Goal: Task Accomplishment & Management: Manage account settings

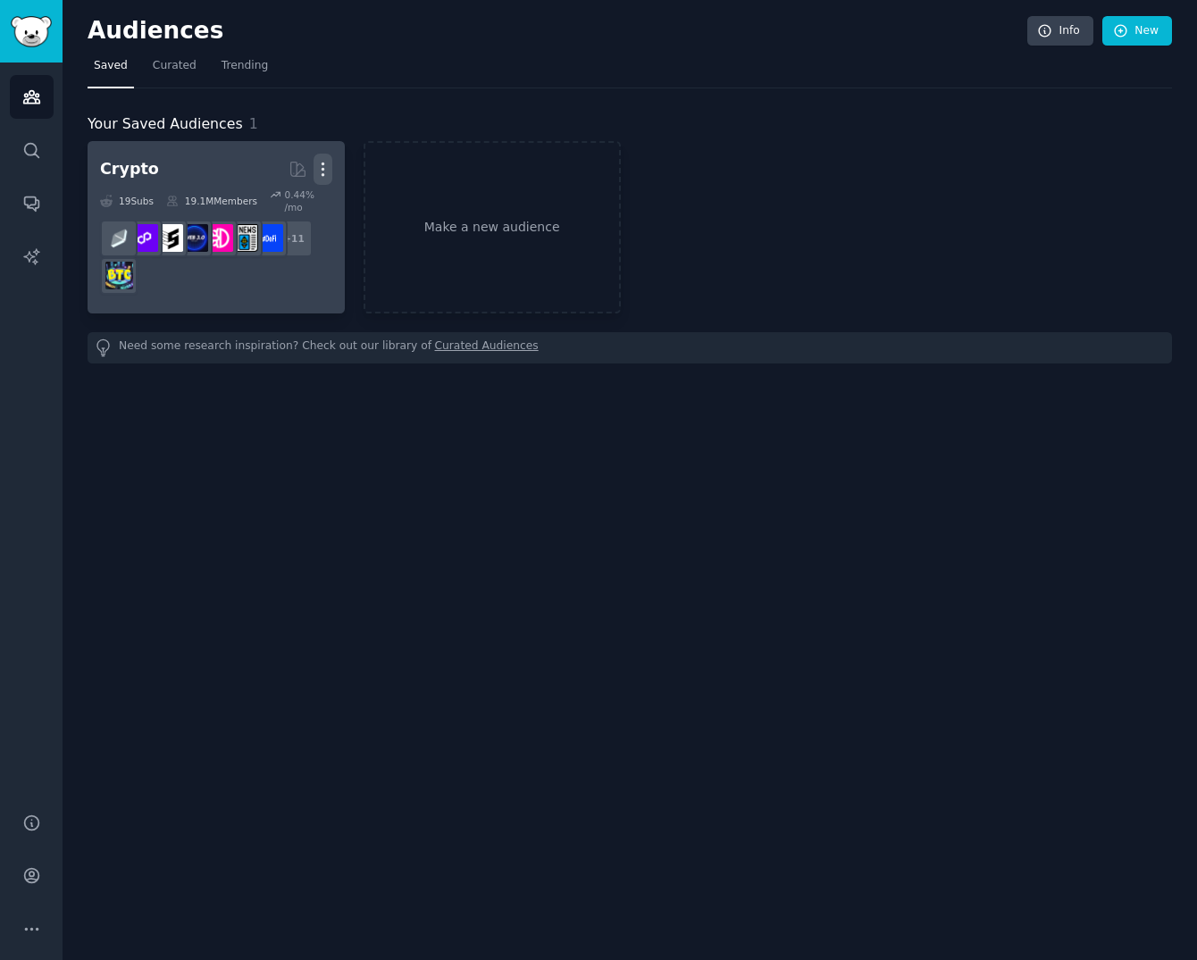
click at [326, 161] on icon "button" at bounding box center [322, 169] width 19 height 19
click at [158, 171] on h2 "Crypto More View Delete" at bounding box center [216, 169] width 232 height 31
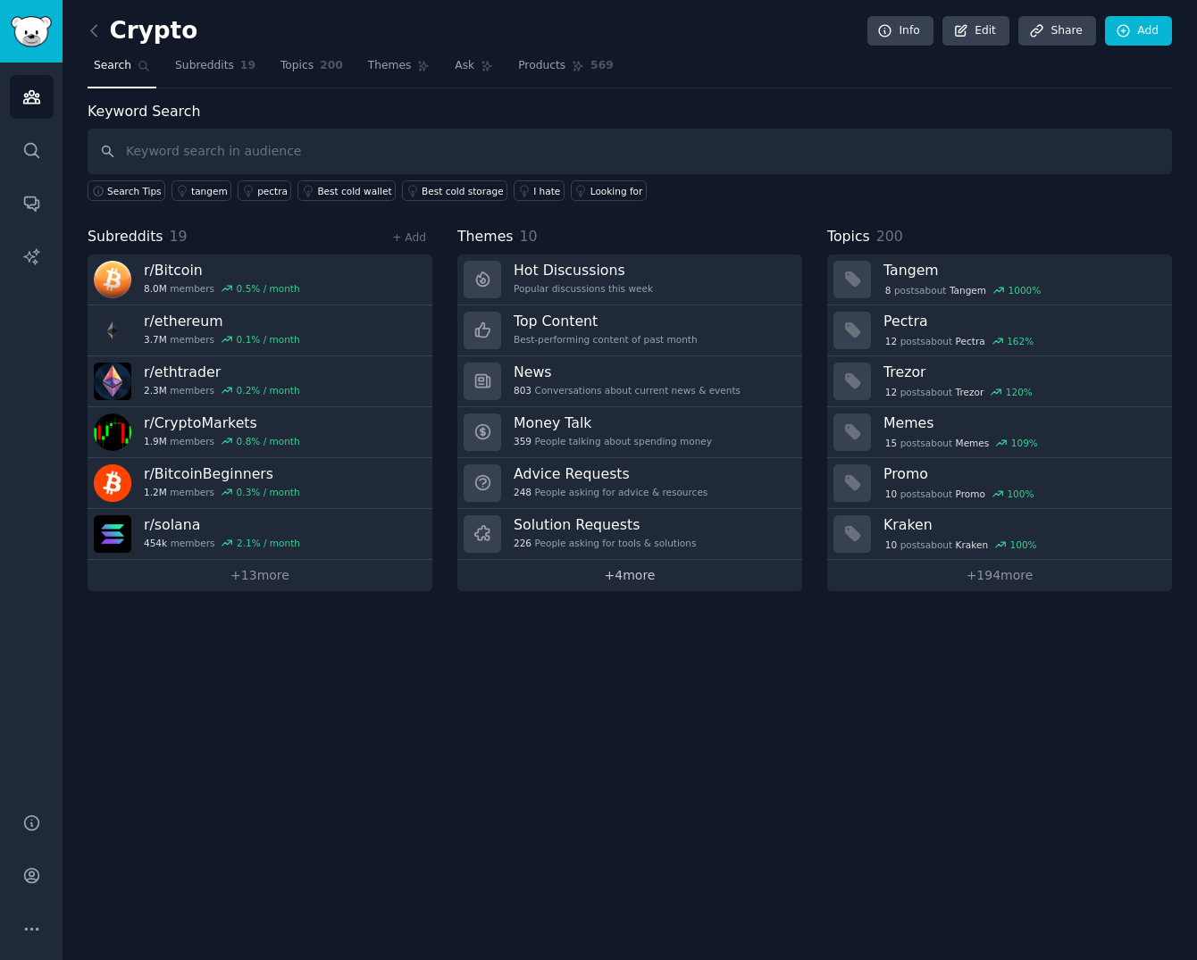
click at [649, 575] on link "+ 4 more" at bounding box center [629, 575] width 345 height 31
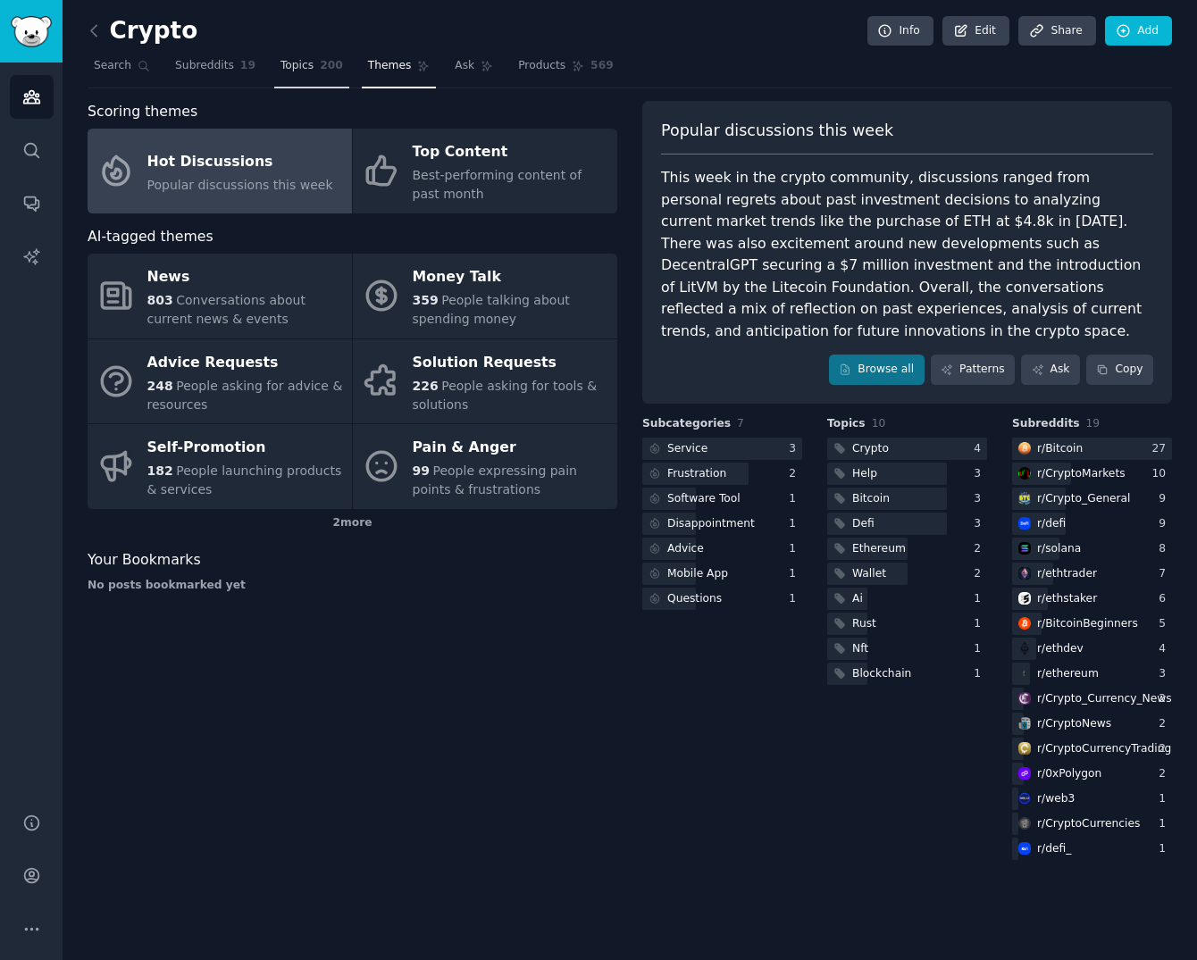
click at [292, 70] on span "Topics" at bounding box center [296, 66] width 33 height 16
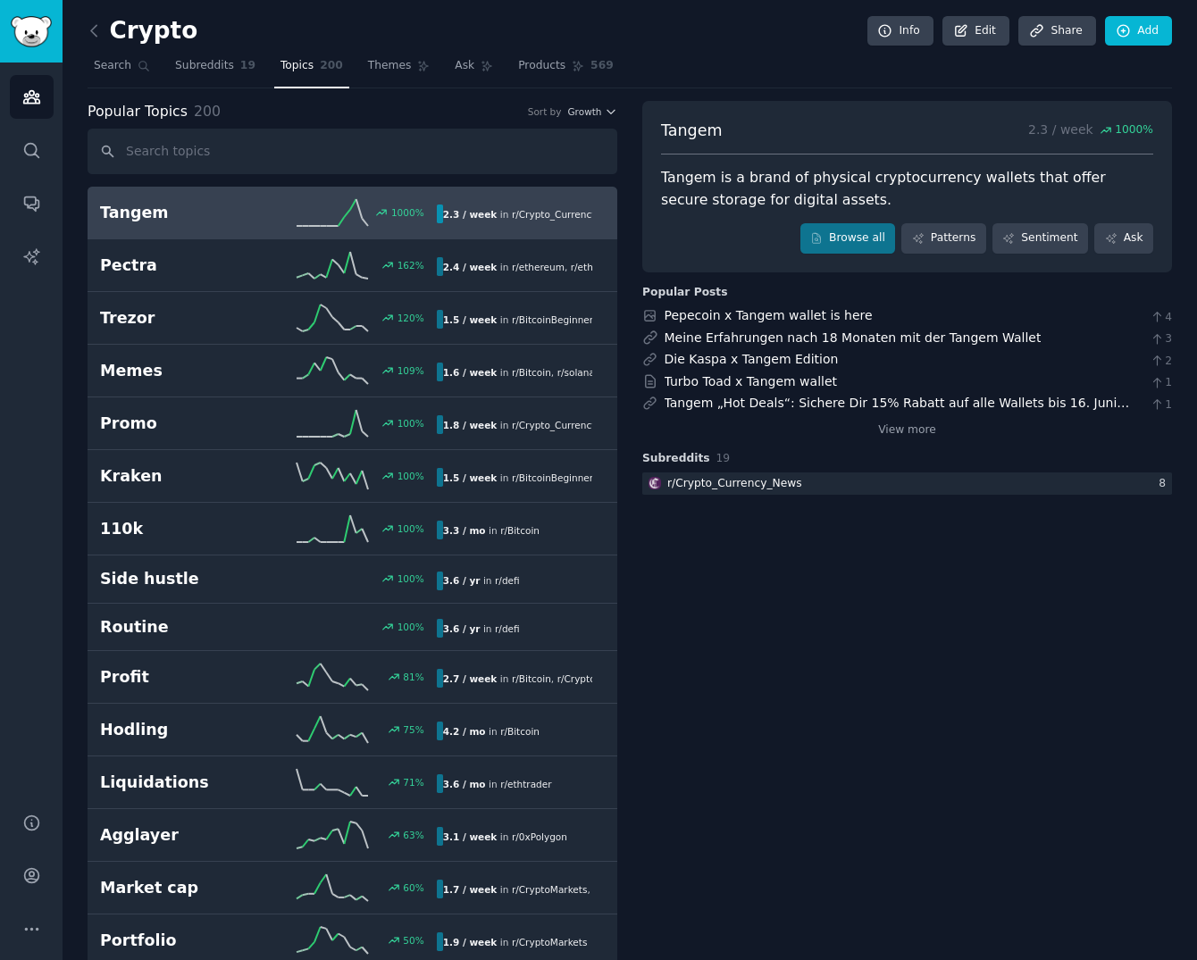
click at [338, 222] on line at bounding box center [341, 221] width 6 height 9
click at [852, 234] on link "Browse all" at bounding box center [848, 238] width 96 height 30
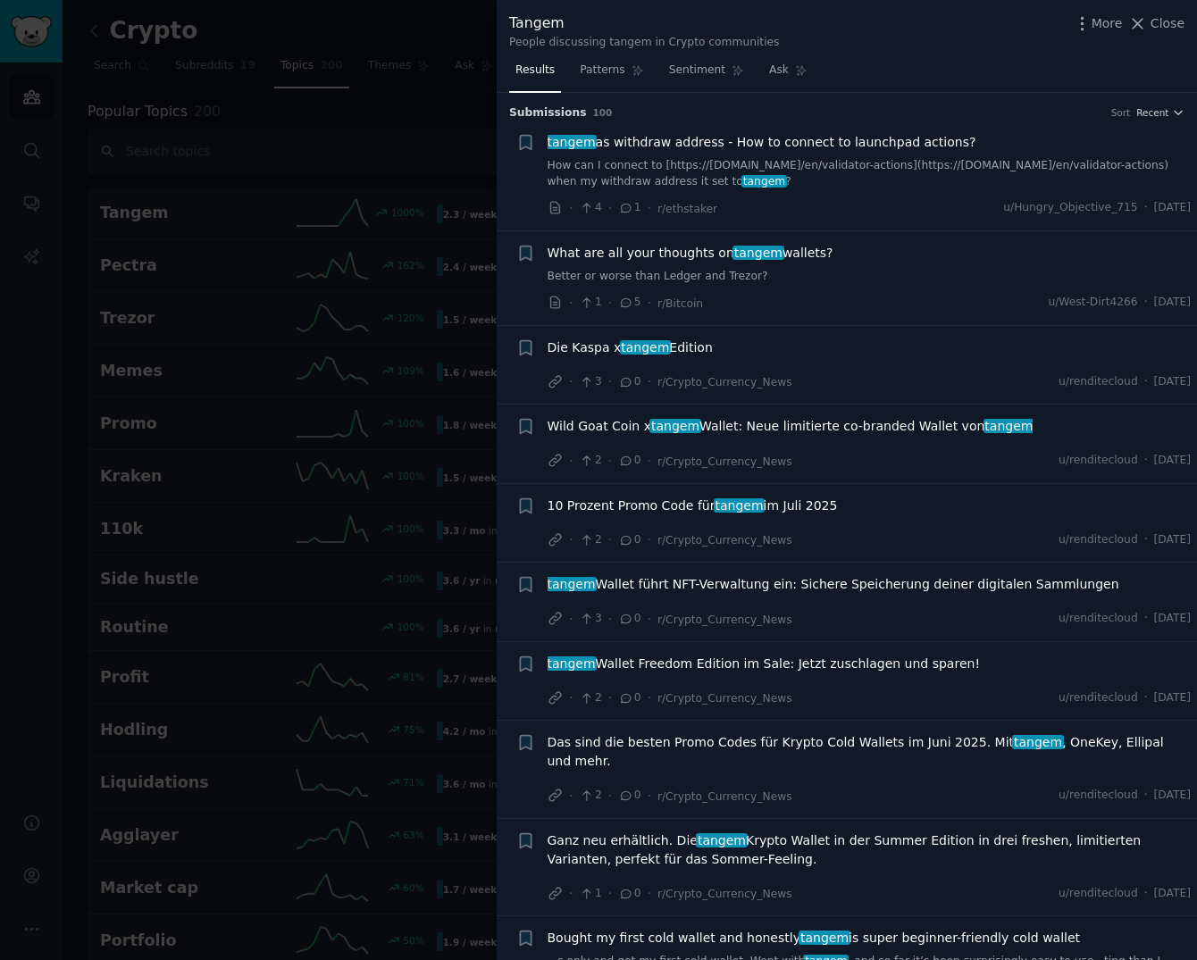
click at [129, 208] on div at bounding box center [598, 480] width 1197 height 960
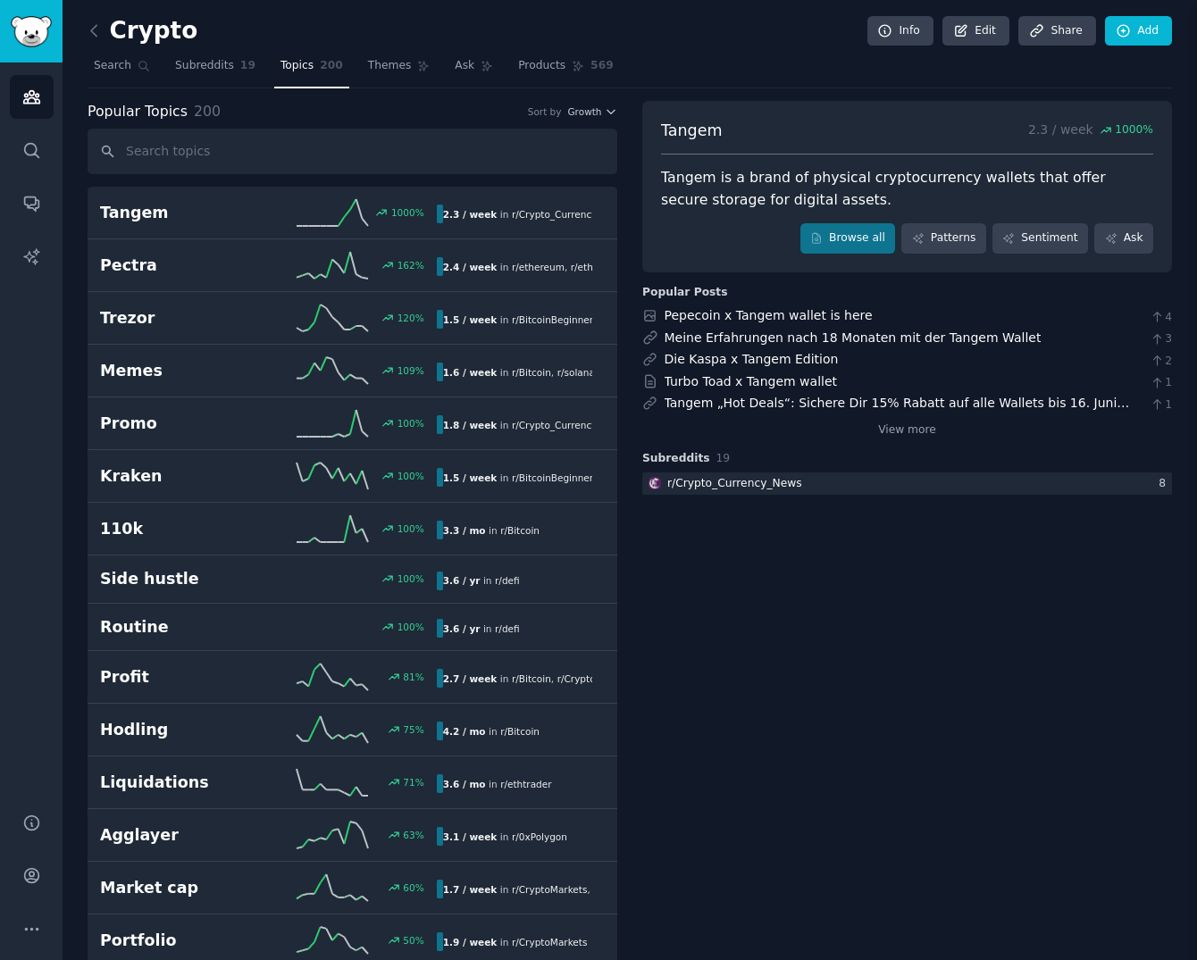
click at [221, 21] on div "Crypto Info Edit Share Add" at bounding box center [630, 34] width 1084 height 37
click at [34, 42] on img "Sidebar" at bounding box center [31, 31] width 41 height 31
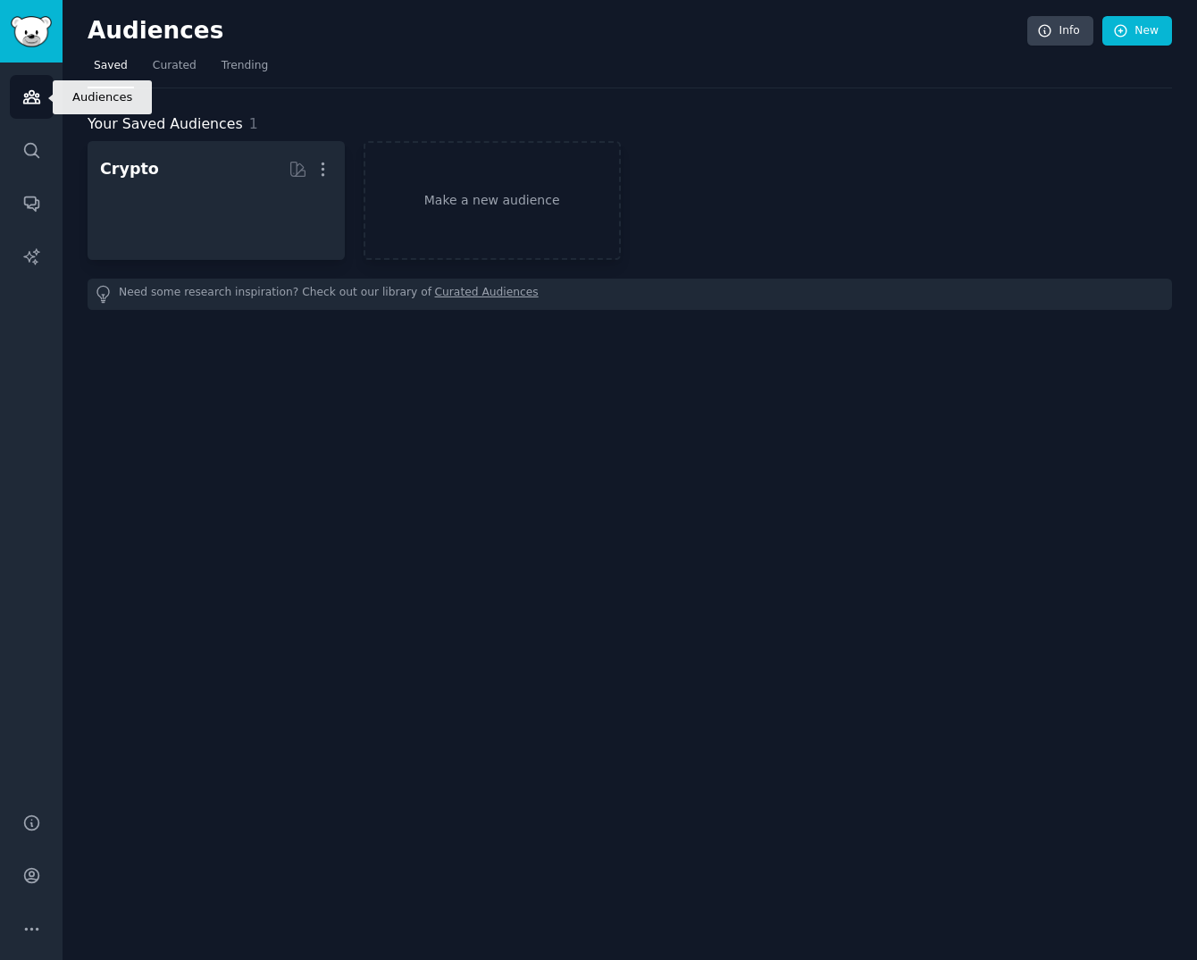
click at [36, 90] on icon "Sidebar" at bounding box center [31, 97] width 19 height 19
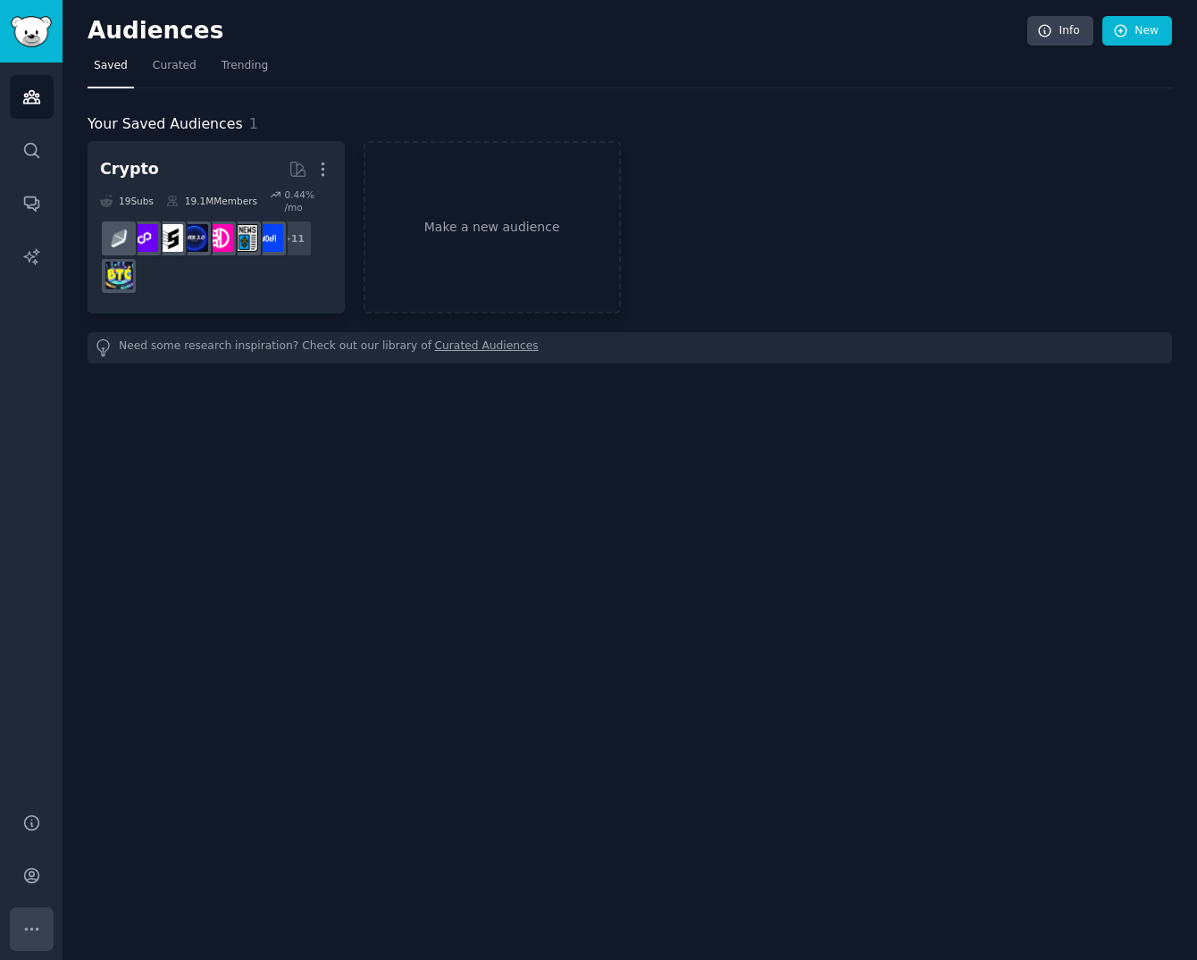
click at [41, 925] on button "More" at bounding box center [32, 929] width 44 height 44
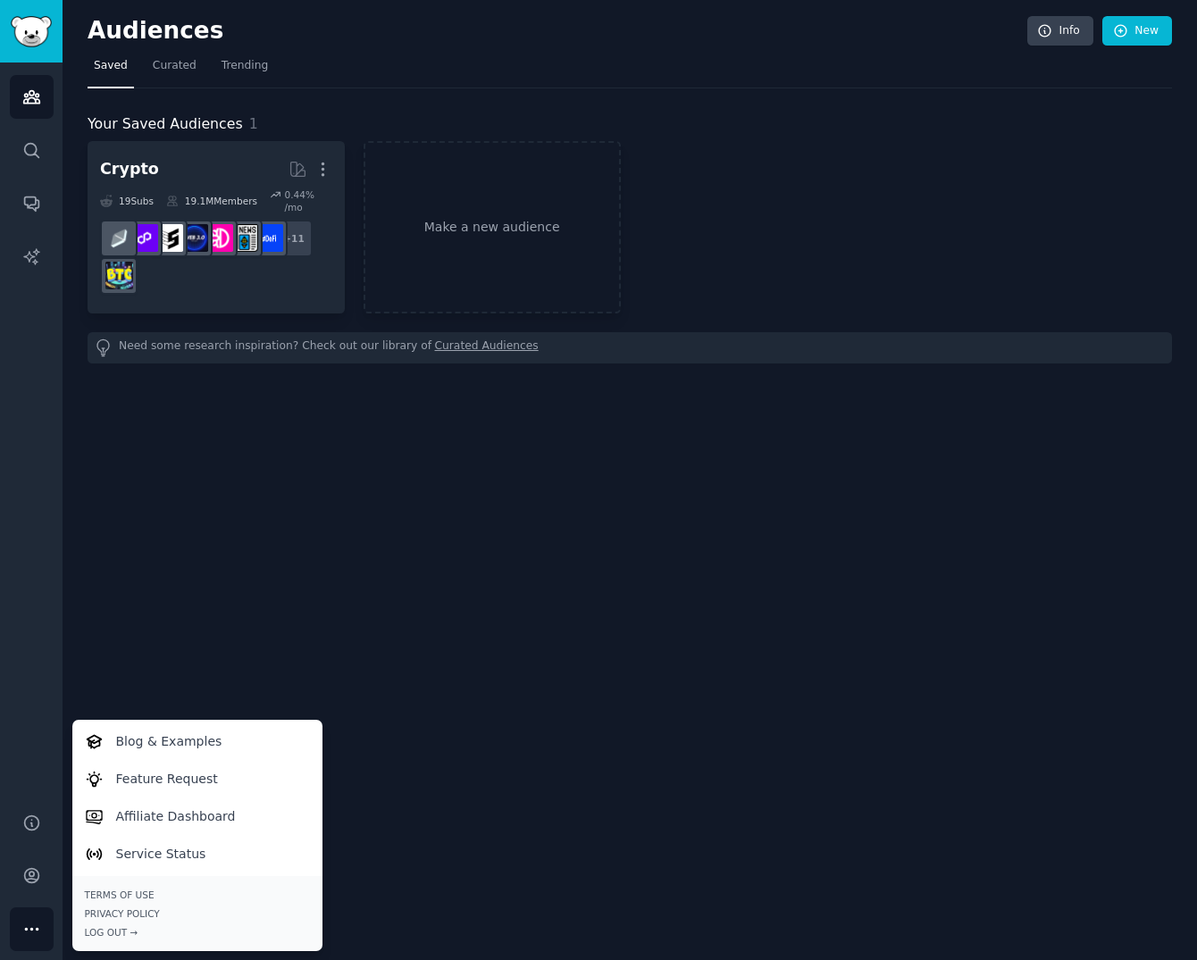
click at [247, 633] on div "Audiences Info New Saved Curated Trending Your Saved Audiences 1 Crypto More 19…" at bounding box center [630, 480] width 1134 height 960
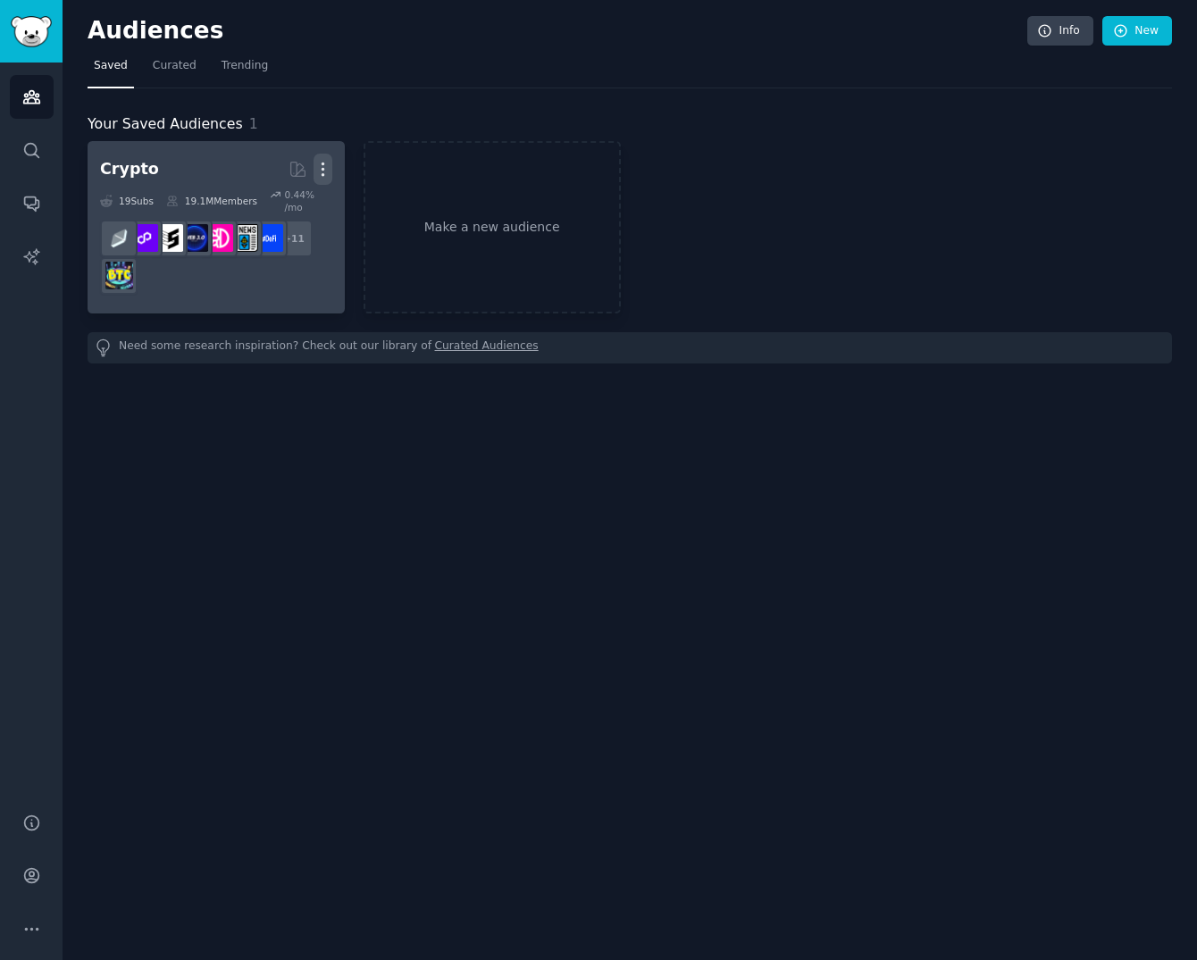
click at [324, 170] on icon "button" at bounding box center [322, 169] width 19 height 19
click at [287, 208] on p "Delete" at bounding box center [274, 206] width 41 height 19
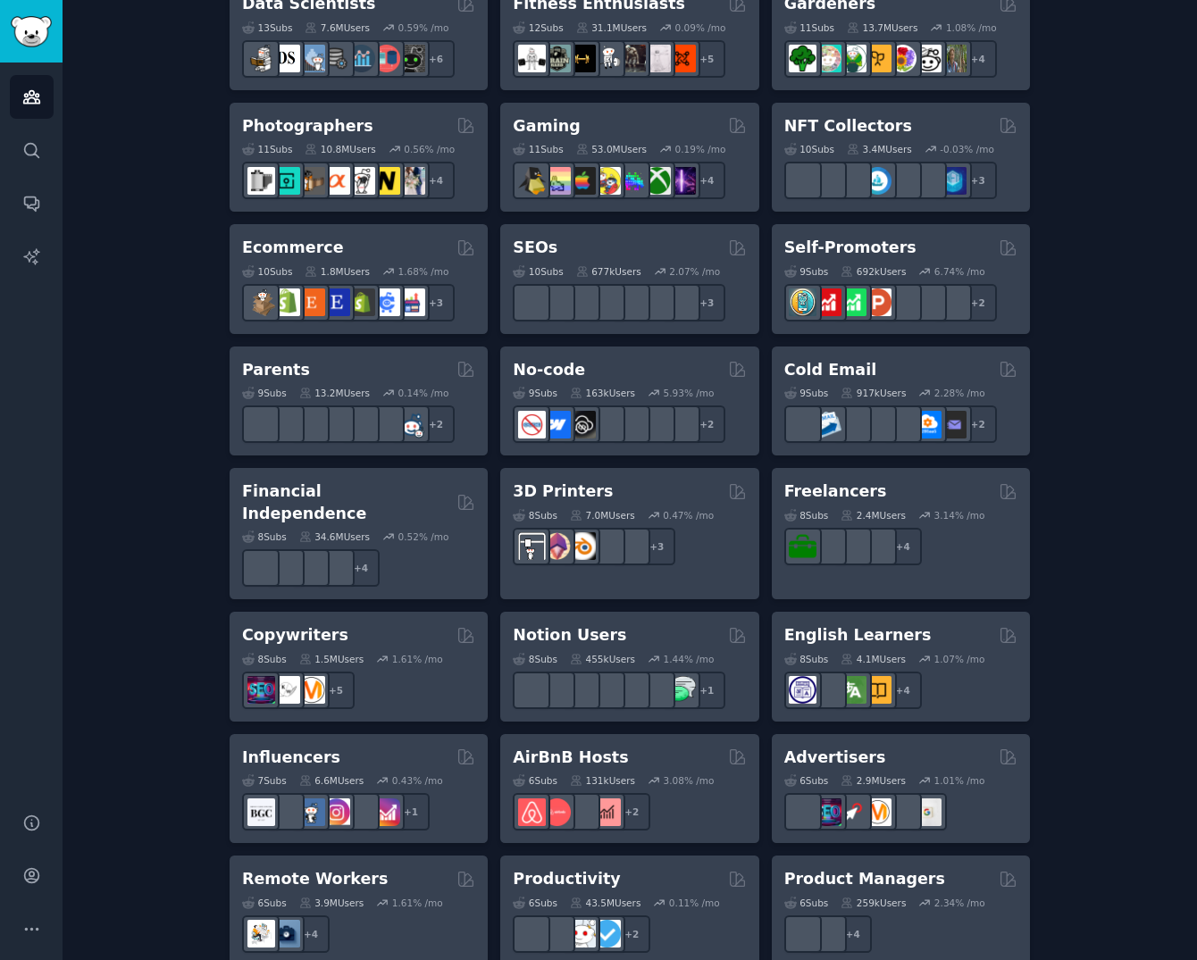
scroll to position [1100, 0]
